Goal: Check status

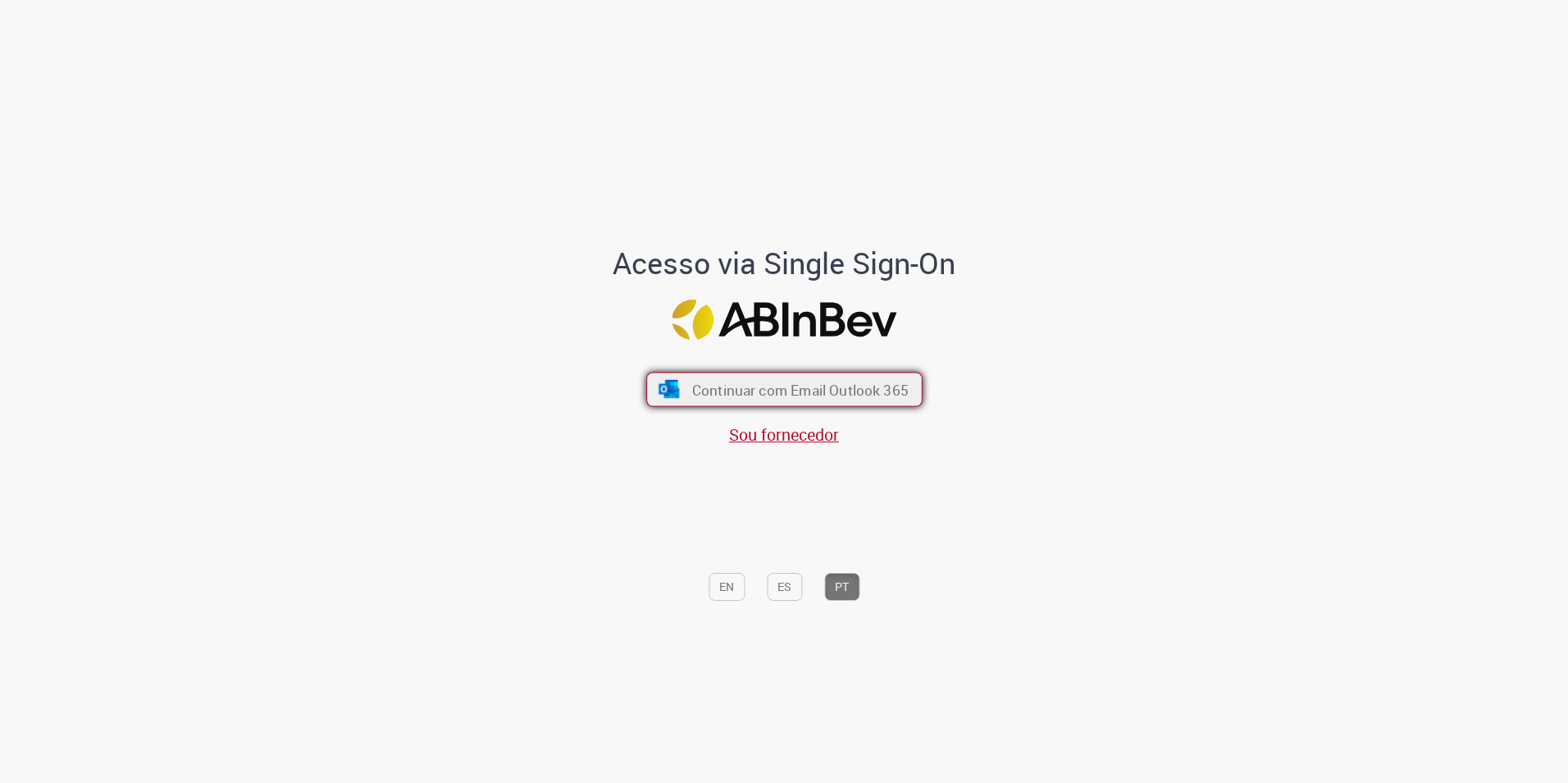
click at [811, 374] on button "Continuar com Email Outlook 365" at bounding box center [784, 389] width 277 height 34
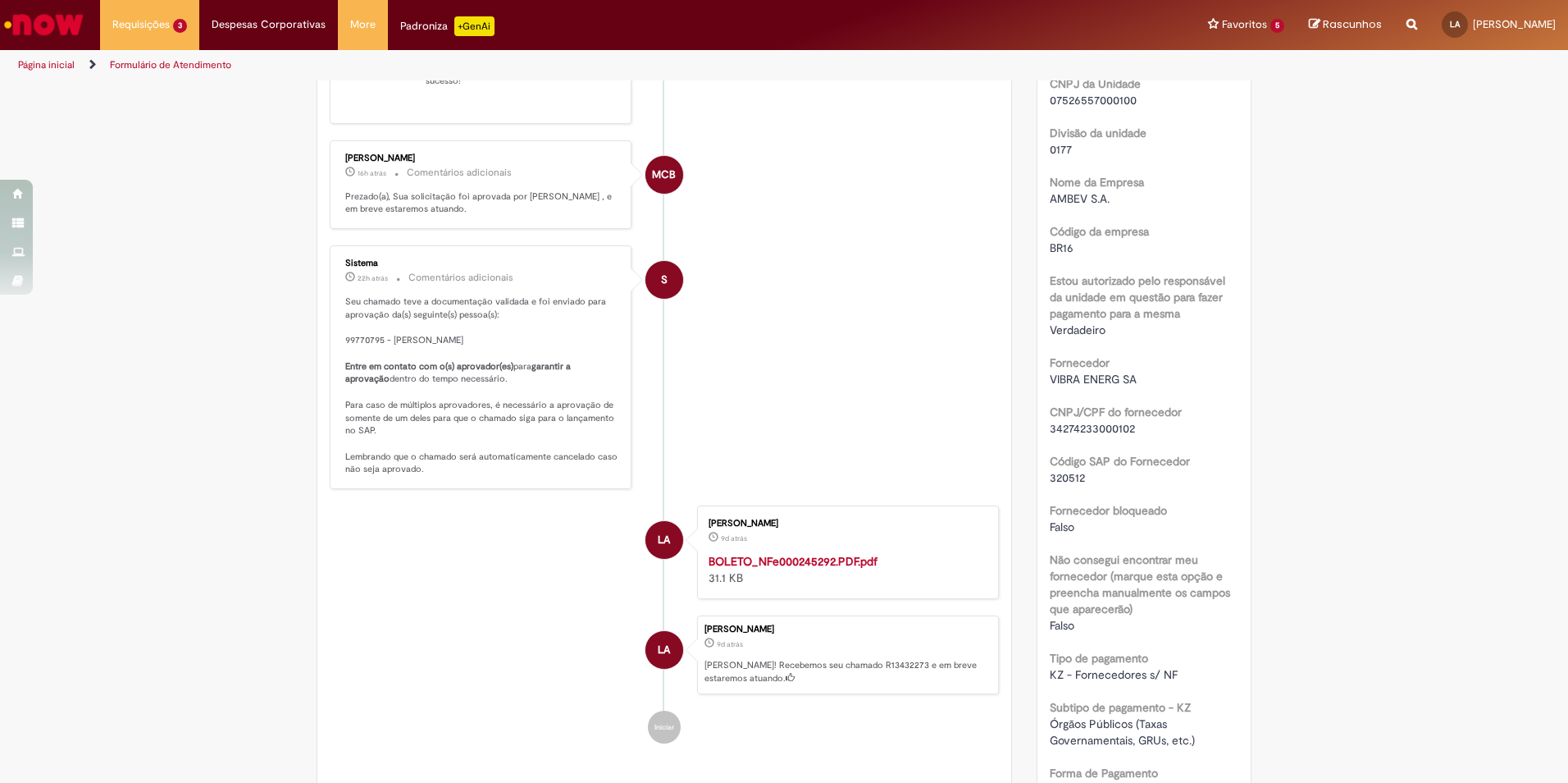
scroll to position [410, 0]
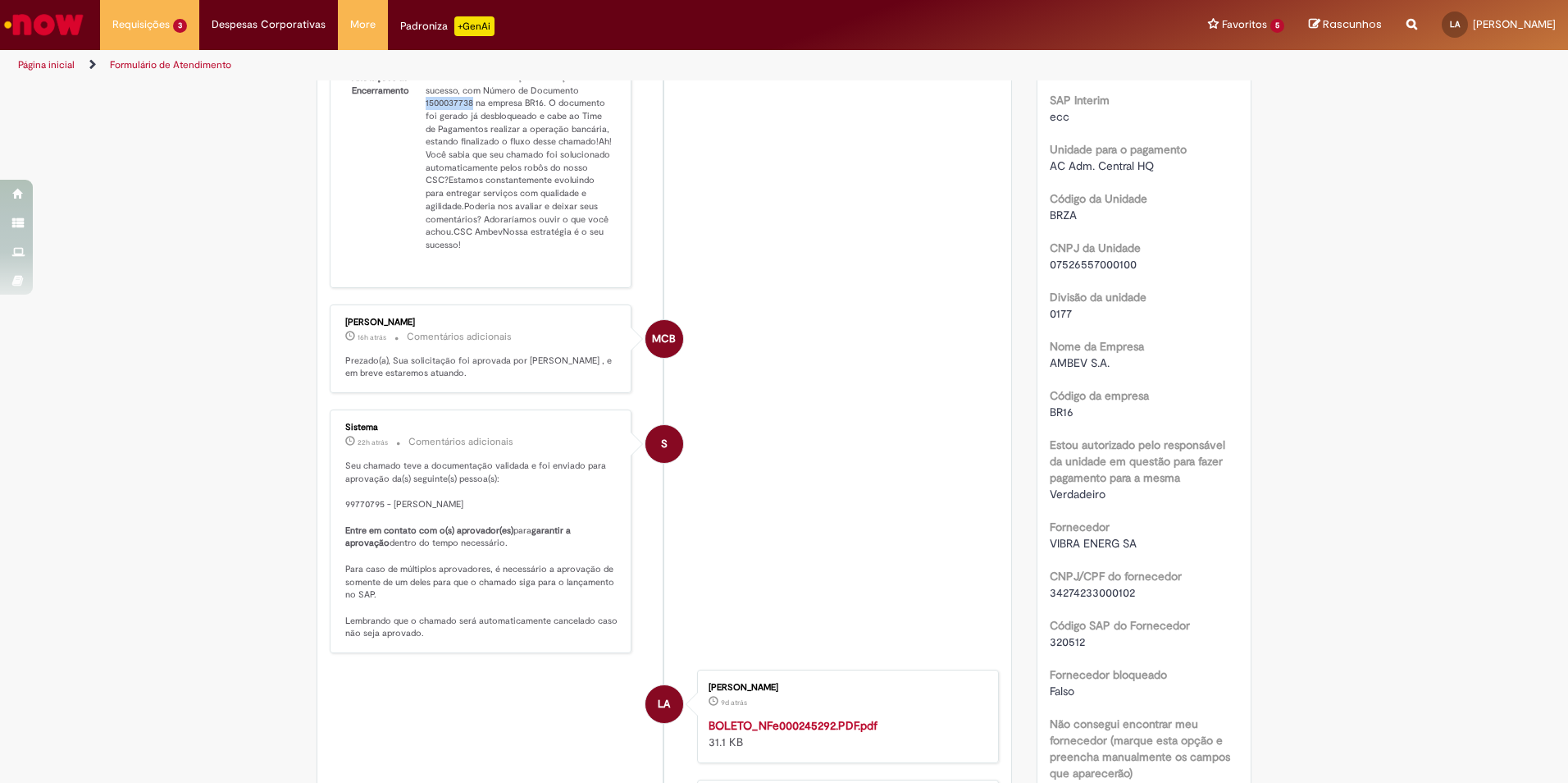
drag, startPoint x: 416, startPoint y: 111, endPoint x: 468, endPoint y: 117, distance: 52.3
click at [468, 117] on td "Boa noite! Sua solicitação foi lançada com sucesso, com Número de Documento 150…" at bounding box center [519, 161] width 200 height 194
copy td "1500037738"
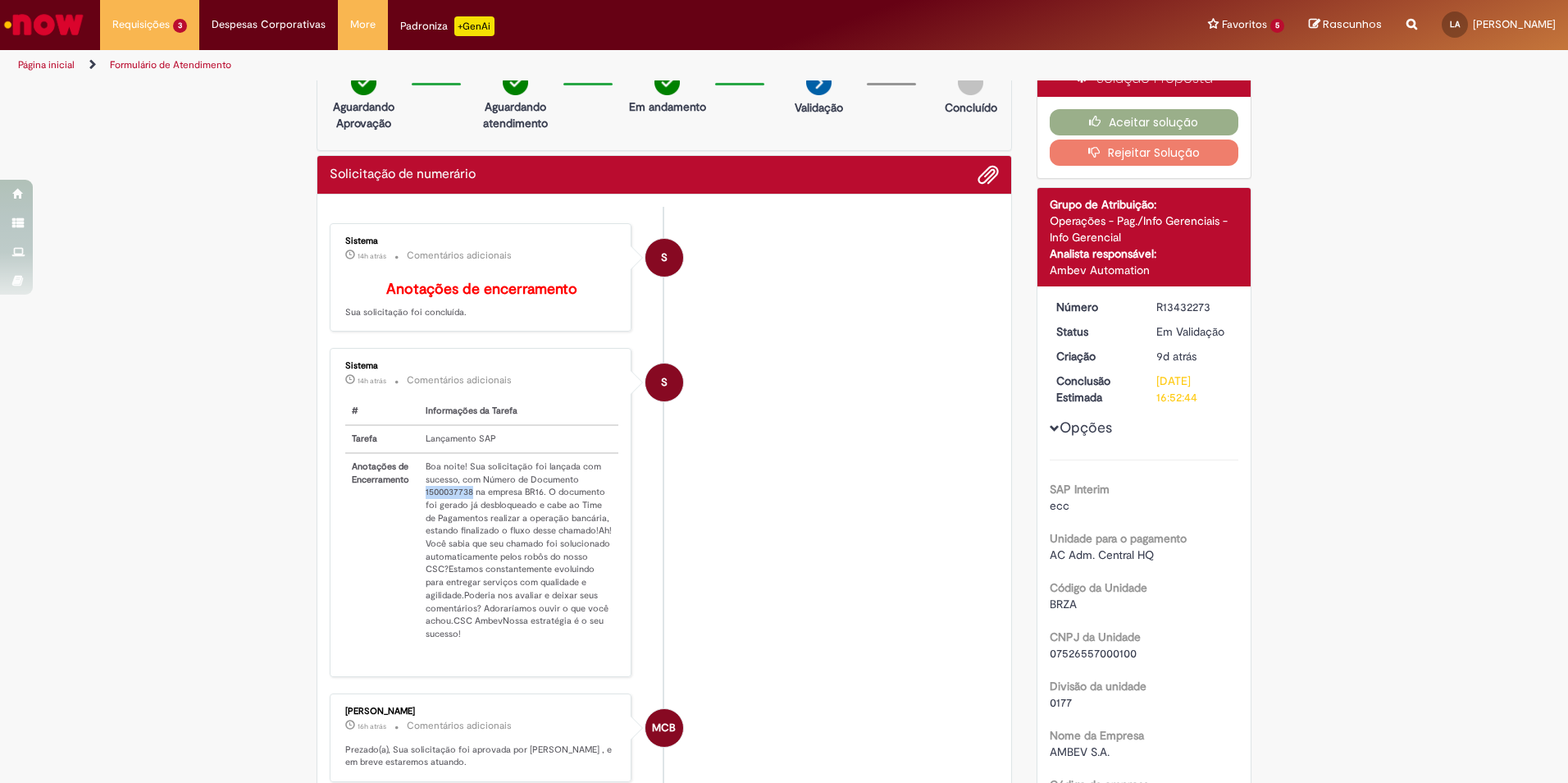
scroll to position [0, 0]
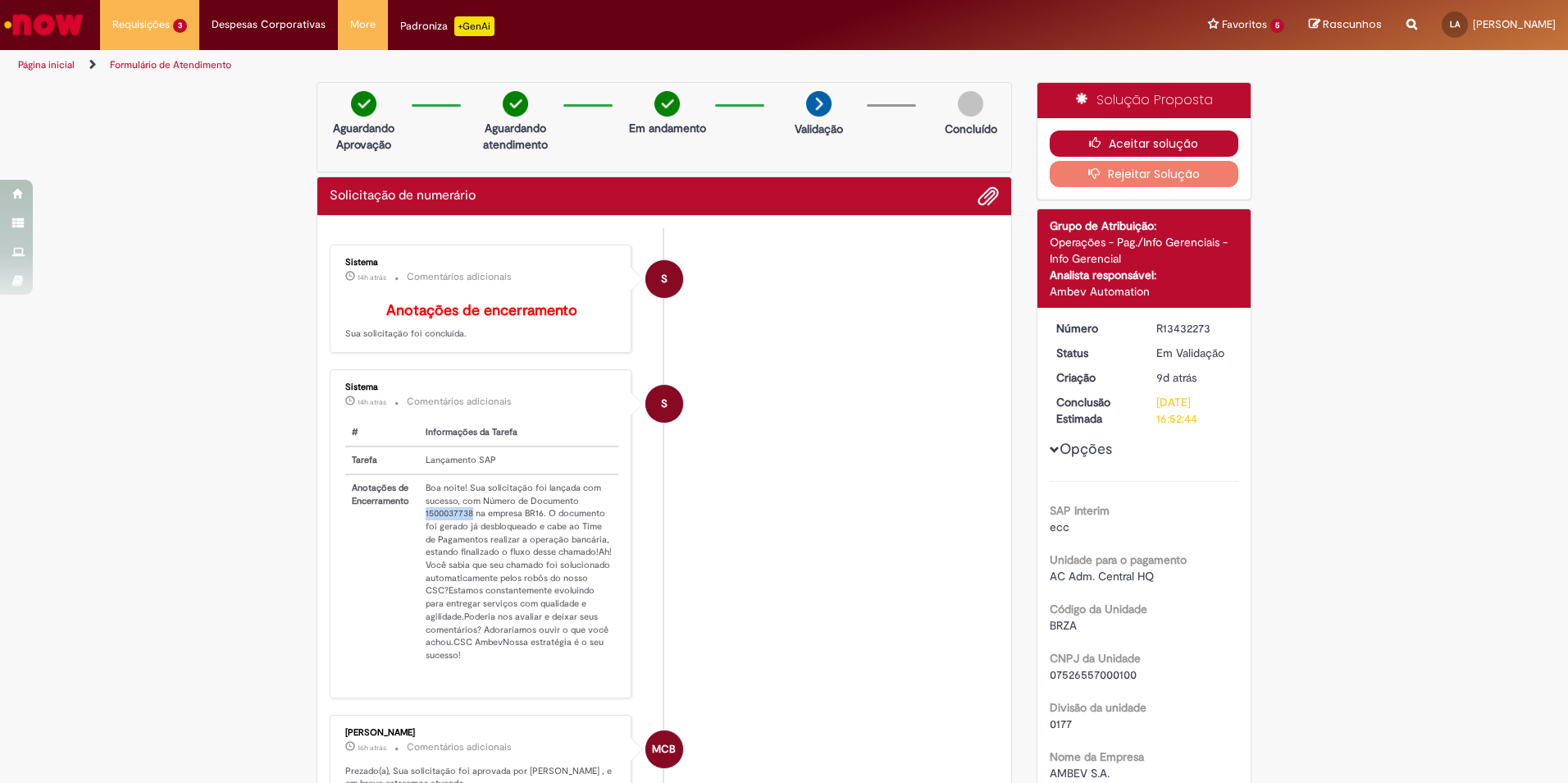
click at [1090, 148] on icon "button" at bounding box center [1099, 143] width 20 height 11
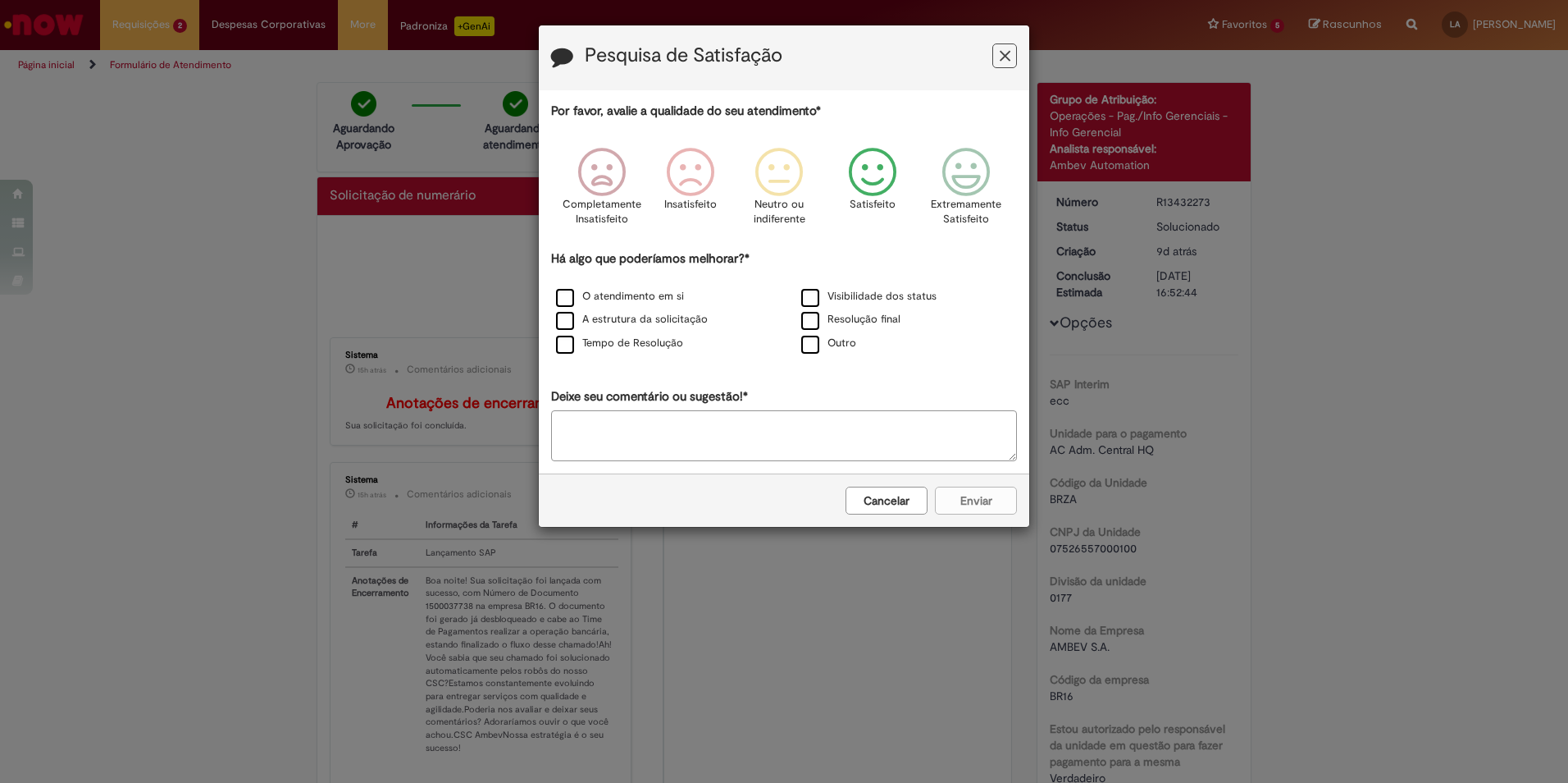
click at [899, 181] on icon "Feedback" at bounding box center [873, 172] width 62 height 49
click at [810, 304] on label "Visibilidade dos status" at bounding box center [869, 297] width 135 height 15
click at [596, 300] on label "O atendimento em si" at bounding box center [620, 297] width 128 height 15
click at [847, 326] on div "Resolução final" at bounding box center [906, 321] width 242 height 21
click at [863, 319] on label "Resolução final" at bounding box center [851, 320] width 99 height 15
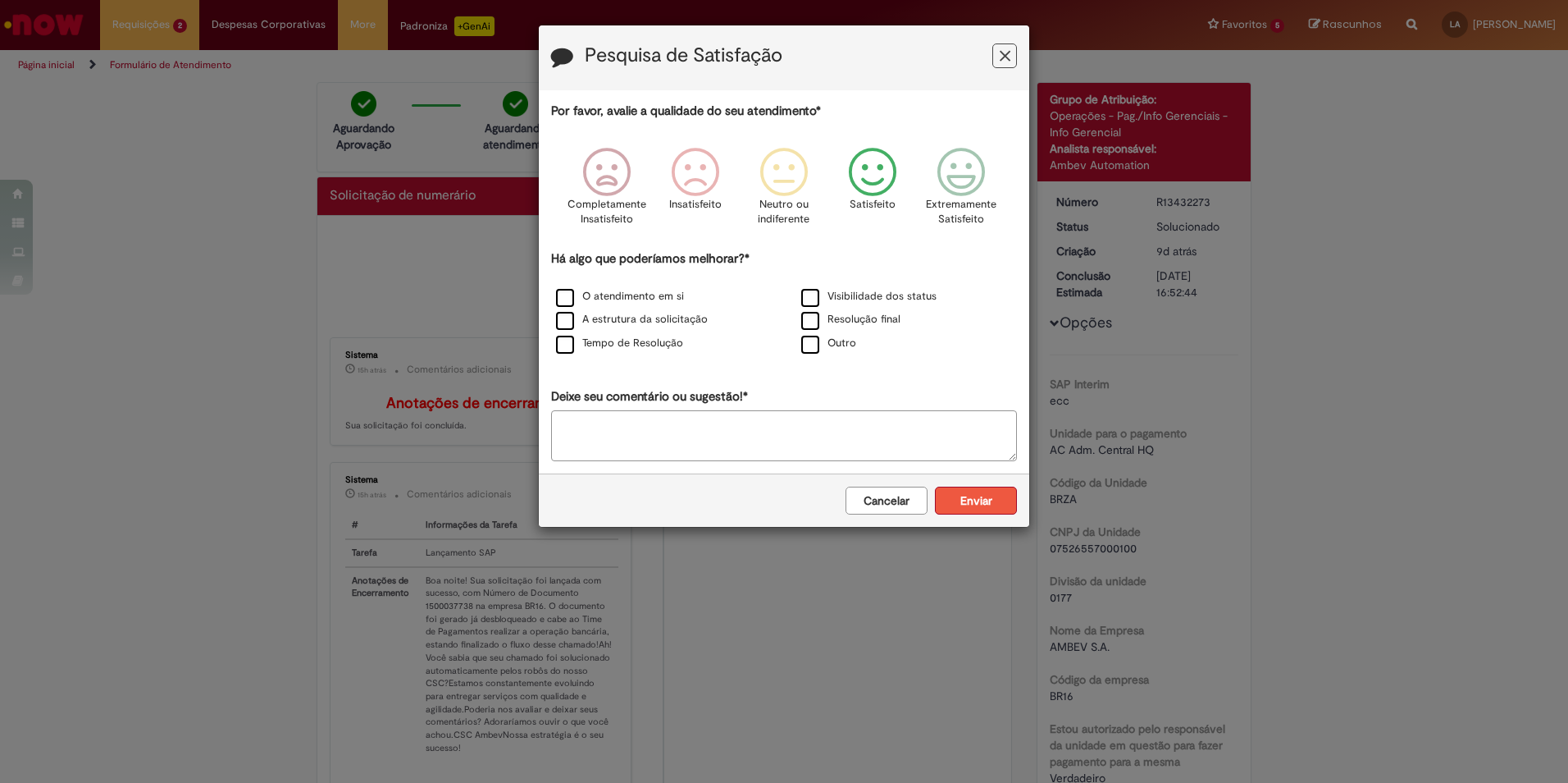
click at [974, 490] on button "Enviar" at bounding box center [976, 500] width 82 height 28
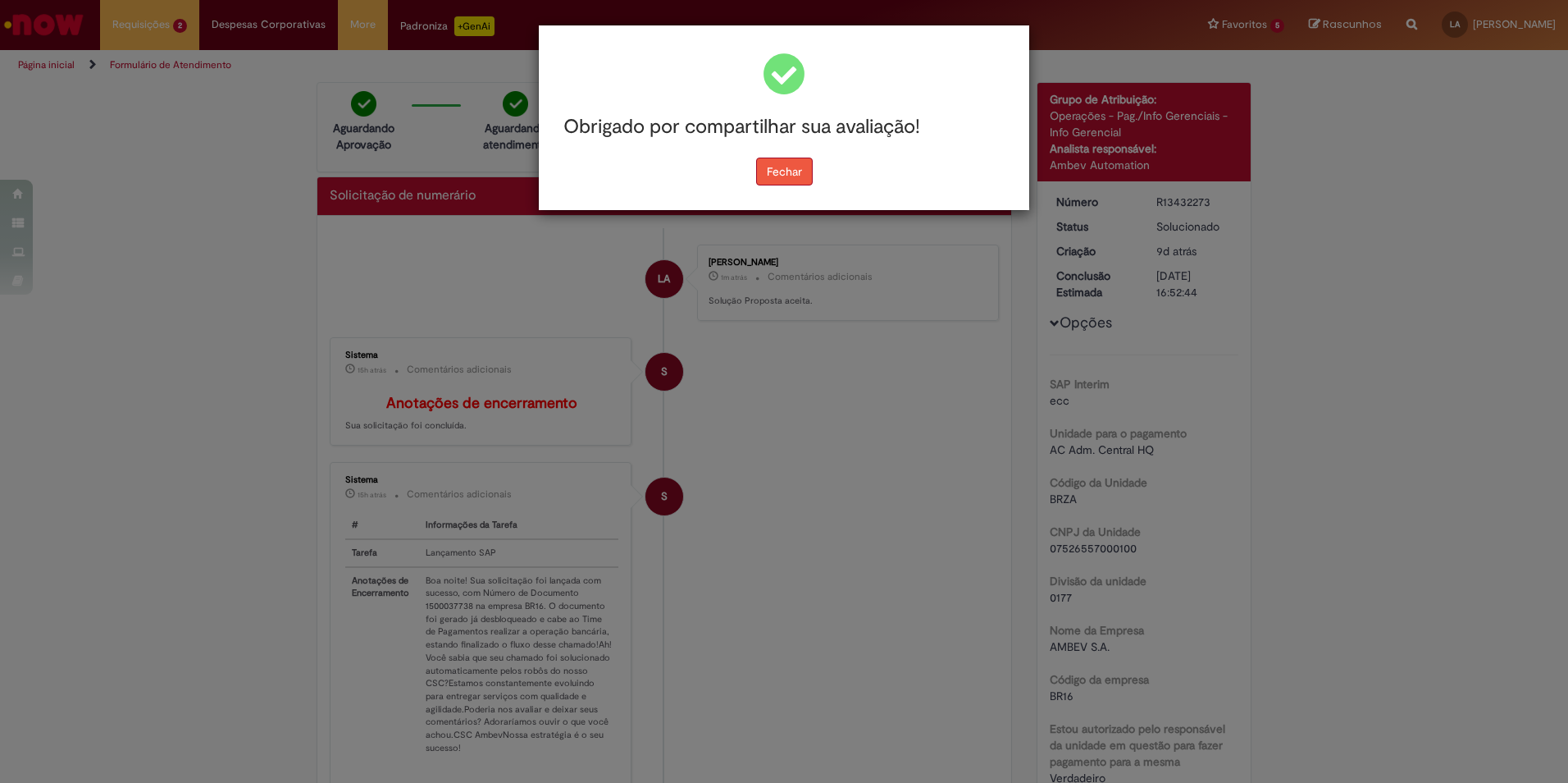
click at [790, 170] on button "Fechar" at bounding box center [784, 171] width 57 height 28
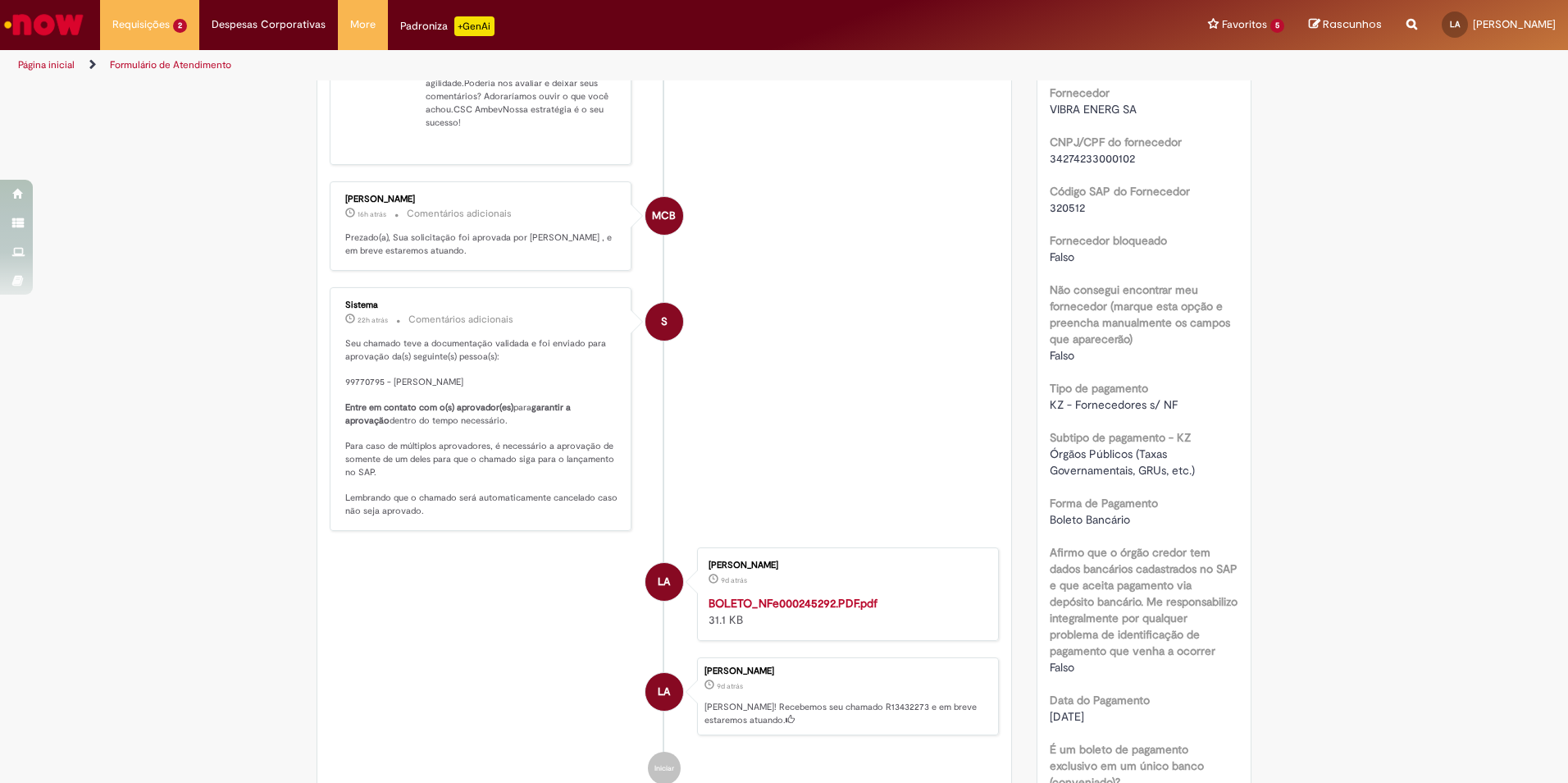
scroll to position [985, 0]
